Goal: Navigation & Orientation: Find specific page/section

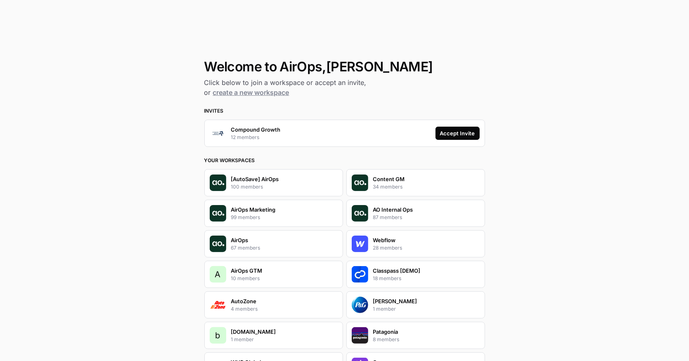
click at [457, 130] on div "Accept Invite" at bounding box center [457, 133] width 35 height 8
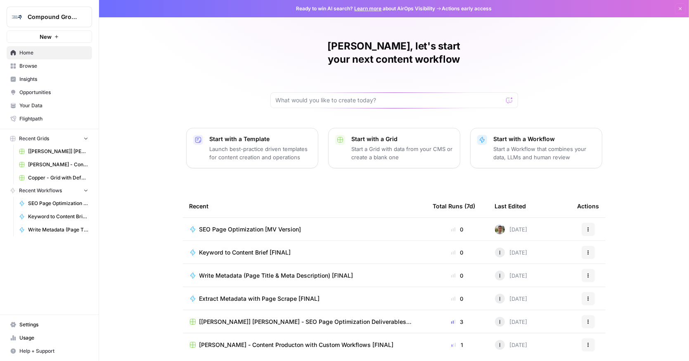
click at [56, 68] on span "Browse" at bounding box center [53, 65] width 69 height 7
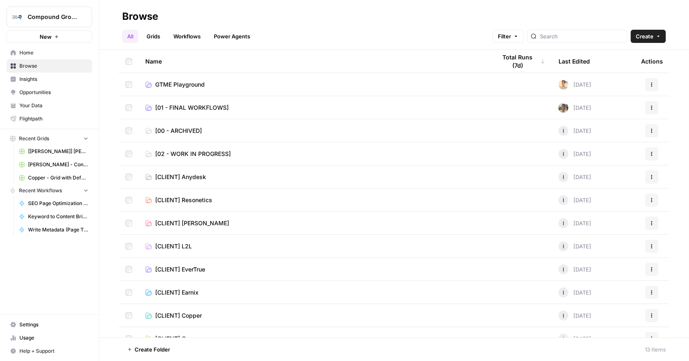
click at [47, 12] on button "Compound Growth" at bounding box center [49, 17] width 85 height 21
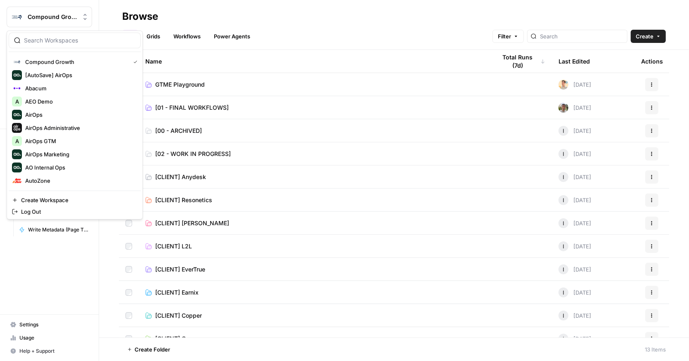
click at [47, 13] on span "Compound Growth" at bounding box center [53, 17] width 50 height 8
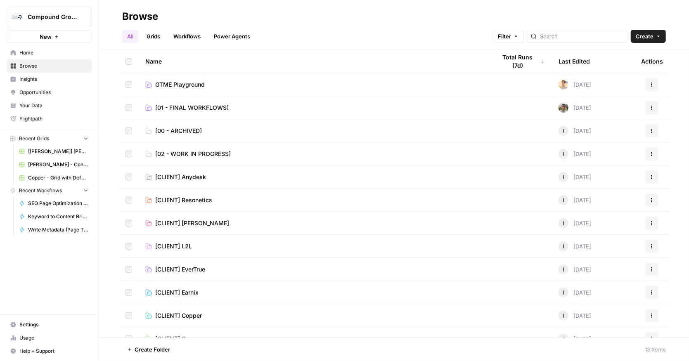
click at [45, 53] on span "Home" at bounding box center [53, 52] width 69 height 7
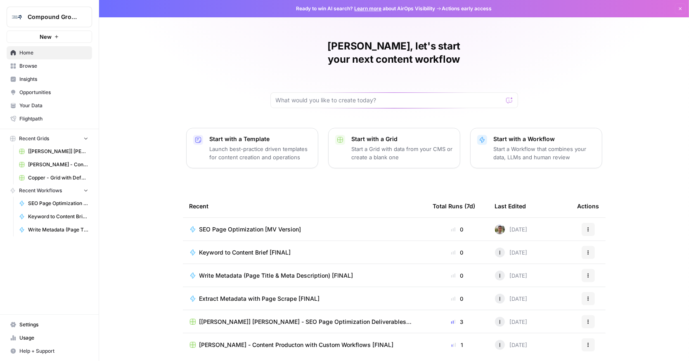
click at [42, 106] on span "Your Data" at bounding box center [53, 105] width 69 height 7
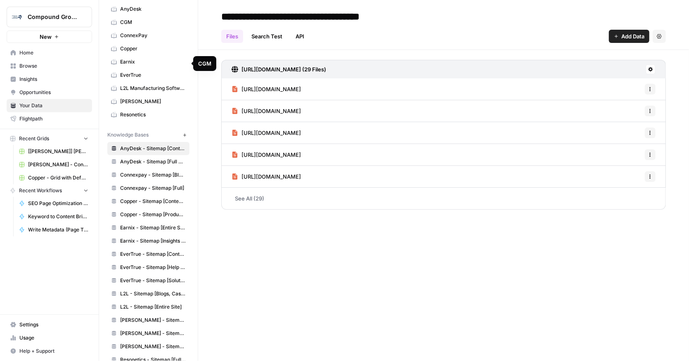
scroll to position [69, 0]
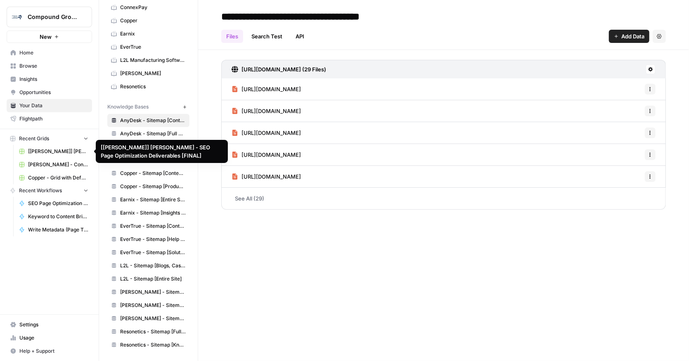
click at [56, 149] on span "[[PERSON_NAME]] [PERSON_NAME] - SEO Page Optimization Deliverables [FINAL]" at bounding box center [58, 151] width 60 height 7
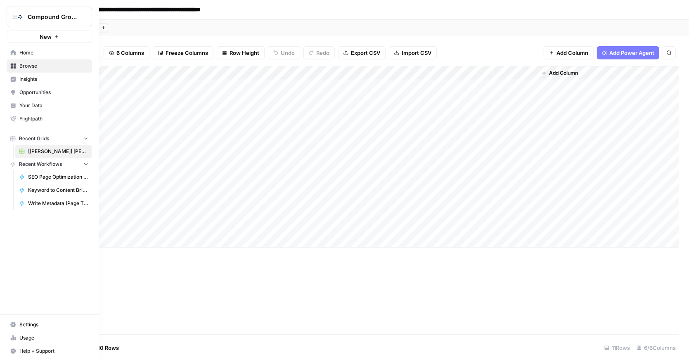
click at [23, 52] on span "Home" at bounding box center [53, 52] width 69 height 7
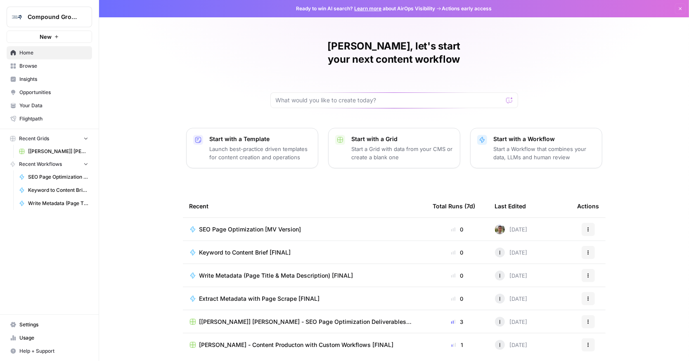
scroll to position [18, 0]
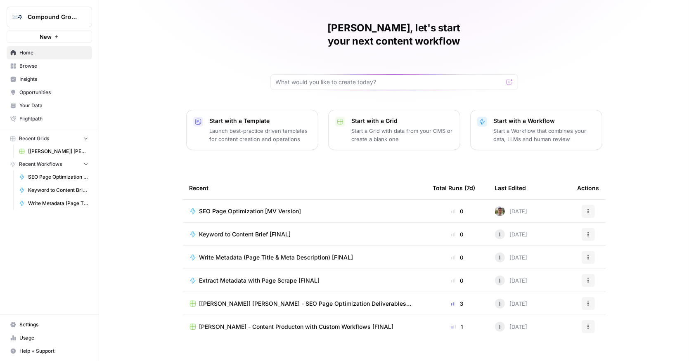
click at [21, 78] on span "Insights" at bounding box center [53, 78] width 69 height 7
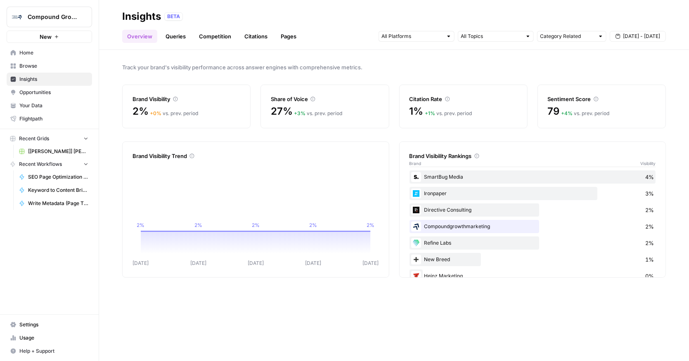
click at [18, 78] on link "Insights" at bounding box center [49, 79] width 85 height 13
click at [179, 35] on link "Queries" at bounding box center [175, 36] width 30 height 13
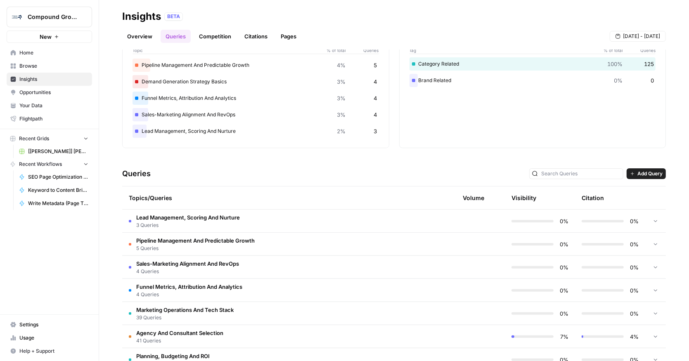
scroll to position [65, 0]
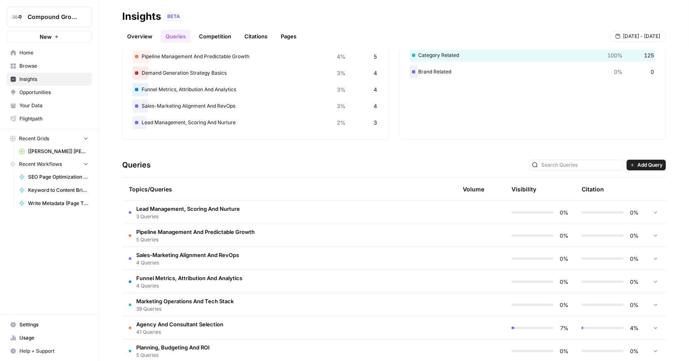
click at [248, 208] on td "Lead Management, Scoring And Nurture 3 Queries" at bounding box center [247, 212] width 250 height 23
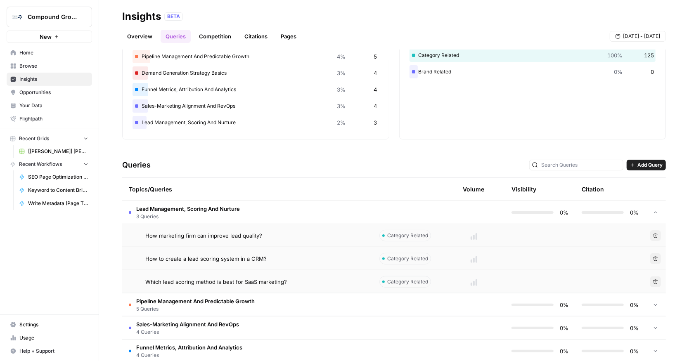
click at [248, 208] on td "Lead Management, Scoring And Nurture 3 Queries" at bounding box center [247, 212] width 250 height 23
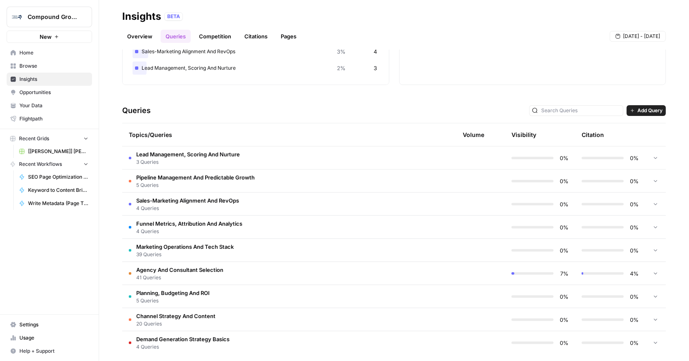
scroll to position [121, 0]
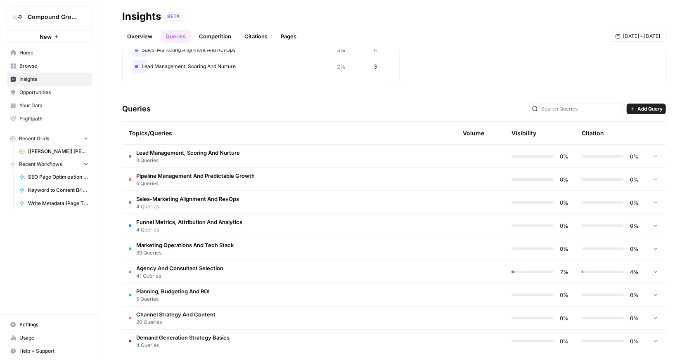
click at [258, 263] on td "Agency And Consultant Selection 41 Queries" at bounding box center [247, 271] width 250 height 23
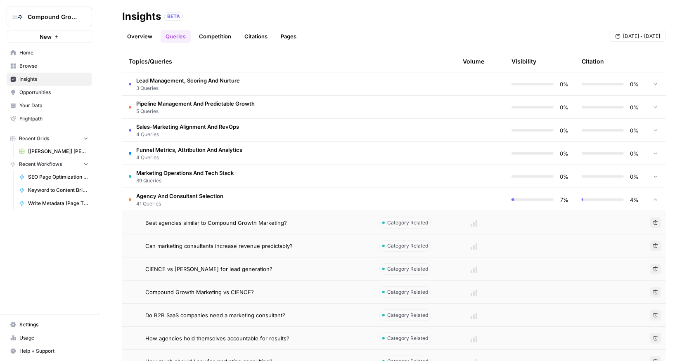
scroll to position [212, 0]
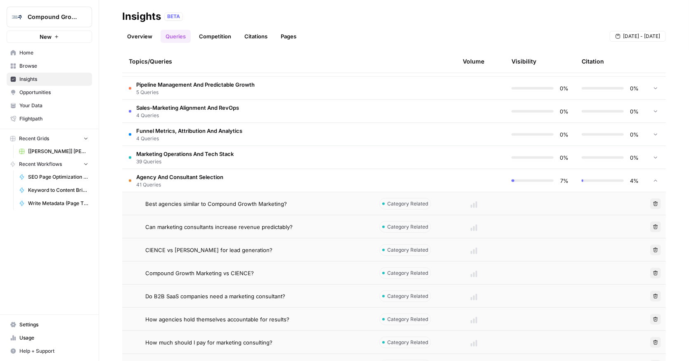
click at [245, 209] on td "Best agencies similar to Compound Growth Marketing?" at bounding box center [247, 203] width 250 height 23
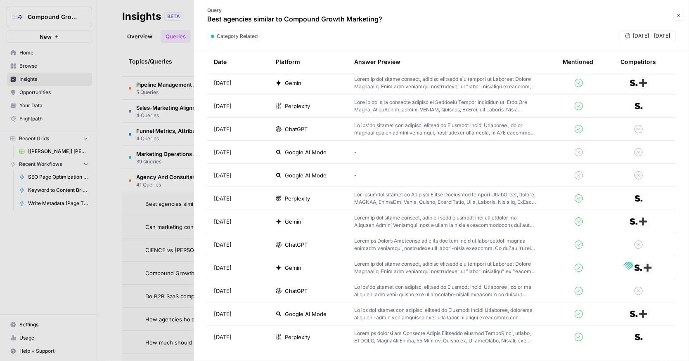
scroll to position [432, 0]
click at [87, 283] on div at bounding box center [344, 180] width 689 height 361
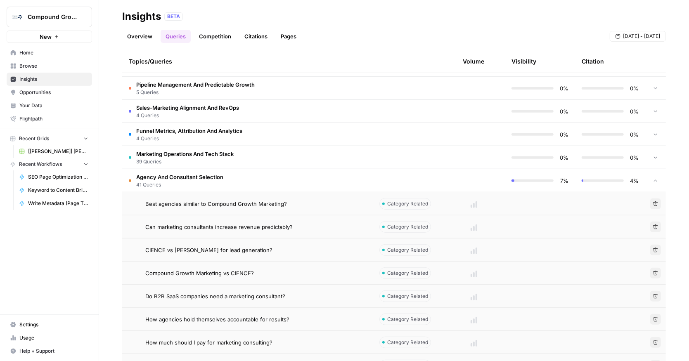
click at [182, 179] on span "Agency And Consultant Selection" at bounding box center [179, 177] width 87 height 8
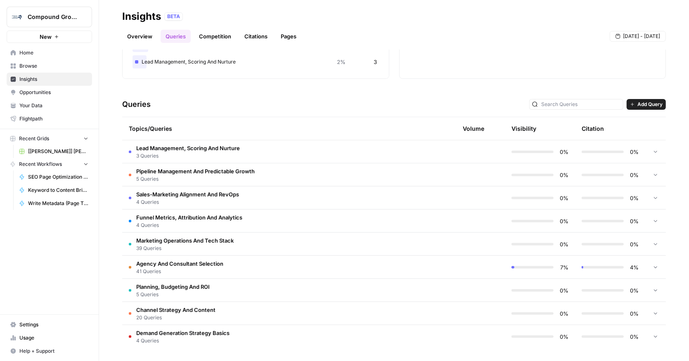
click at [142, 39] on link "Overview" at bounding box center [139, 36] width 35 height 13
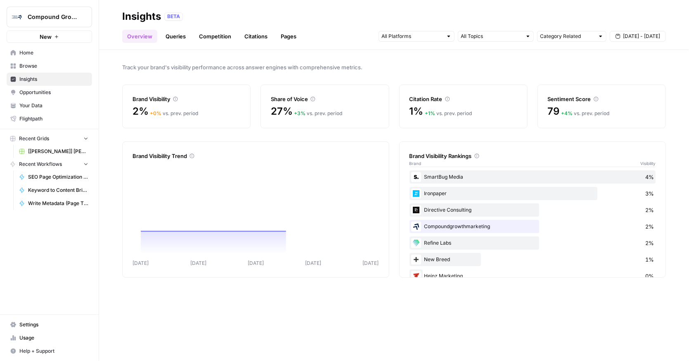
click at [214, 35] on link "Competition" at bounding box center [215, 36] width 42 height 13
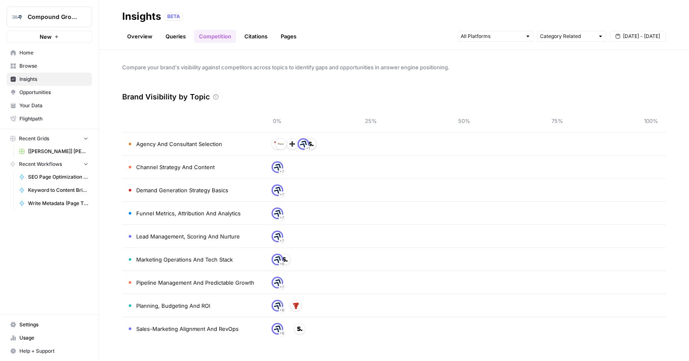
click at [149, 42] on link "Overview" at bounding box center [139, 36] width 35 height 13
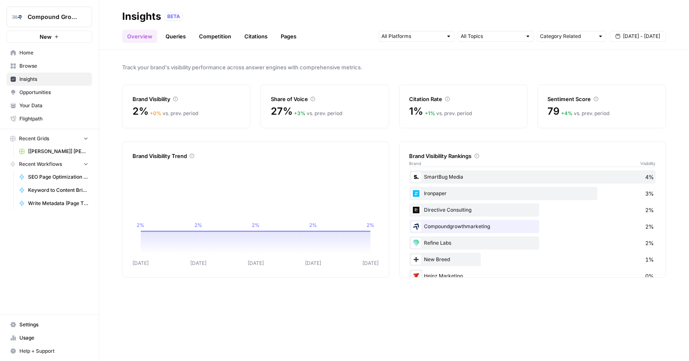
click at [53, 65] on span "Browse" at bounding box center [53, 65] width 69 height 7
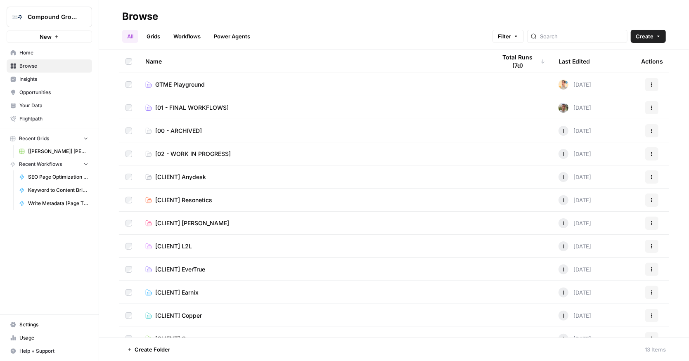
click at [151, 35] on link "Grids" at bounding box center [153, 36] width 24 height 13
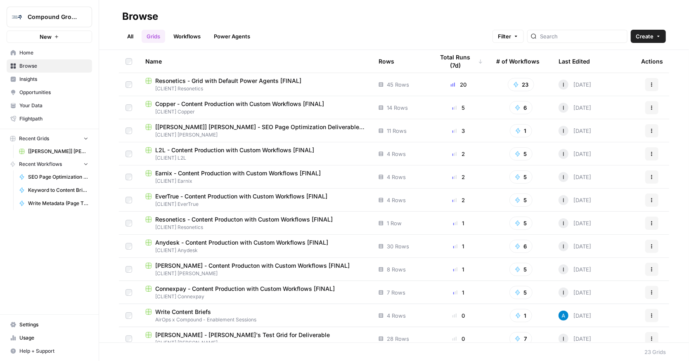
click at [241, 79] on span "Resonetics - Grid with Default Power Agents [FINAL]" at bounding box center [228, 81] width 146 height 8
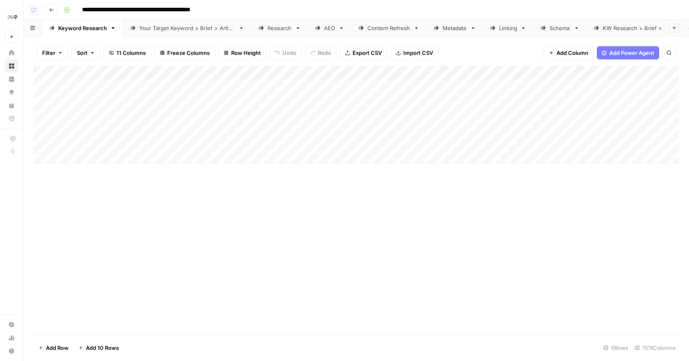
click at [52, 9] on icon "button" at bounding box center [51, 9] width 5 height 5
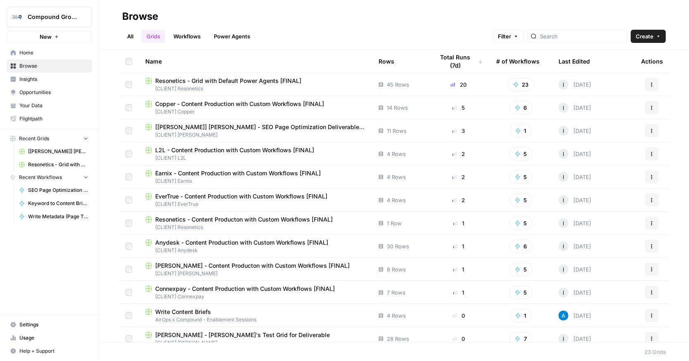
click at [284, 82] on span "Resonetics - Grid with Default Power Agents [FINAL]" at bounding box center [228, 81] width 146 height 8
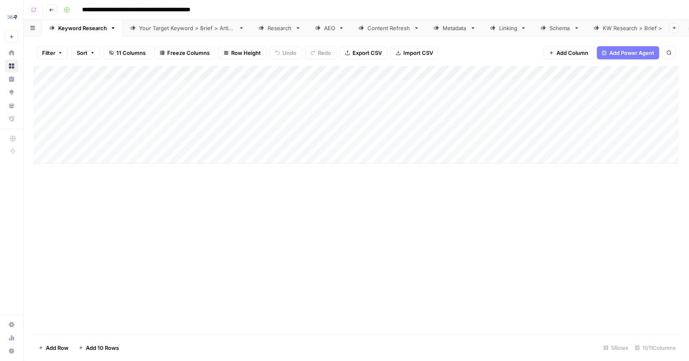
click at [47, 9] on button "Go back" at bounding box center [51, 10] width 11 height 11
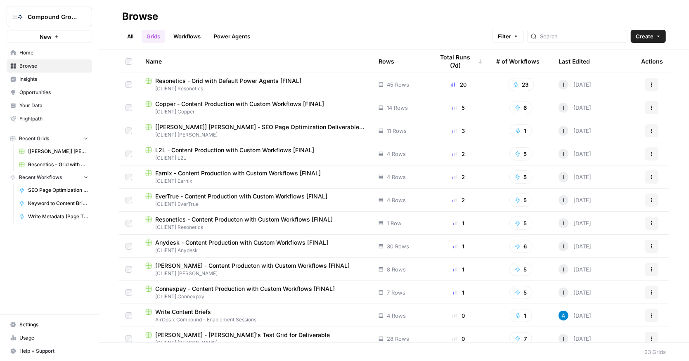
click at [465, 61] on div "Total Runs (7d)" at bounding box center [458, 61] width 49 height 23
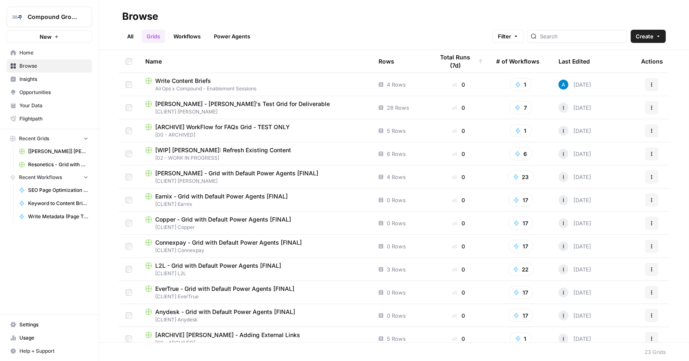
click at [465, 61] on div "Total Runs (7d)" at bounding box center [458, 61] width 49 height 23
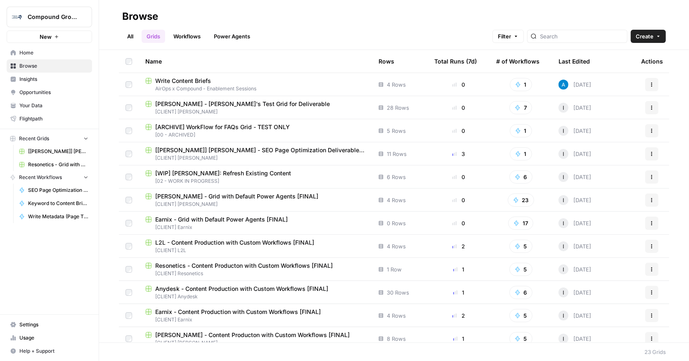
click at [465, 61] on div "Total Runs (7d)" at bounding box center [455, 61] width 42 height 23
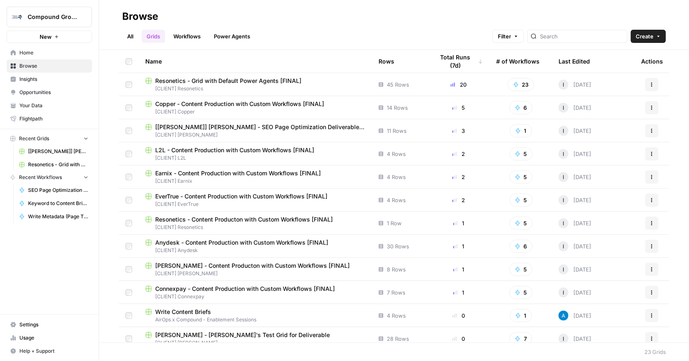
click at [30, 52] on span "Home" at bounding box center [53, 52] width 69 height 7
